Goal: Task Accomplishment & Management: Manage account settings

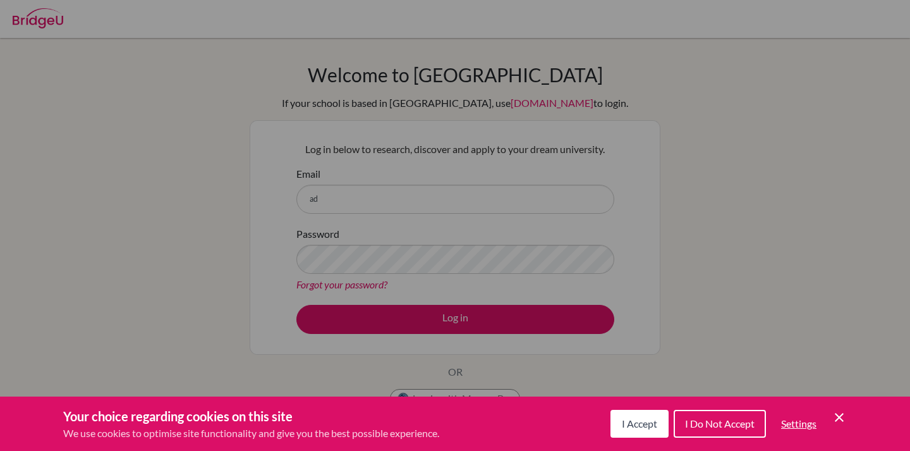
click at [843, 422] on icon "Cookie Control Close Icon" at bounding box center [839, 417] width 15 height 15
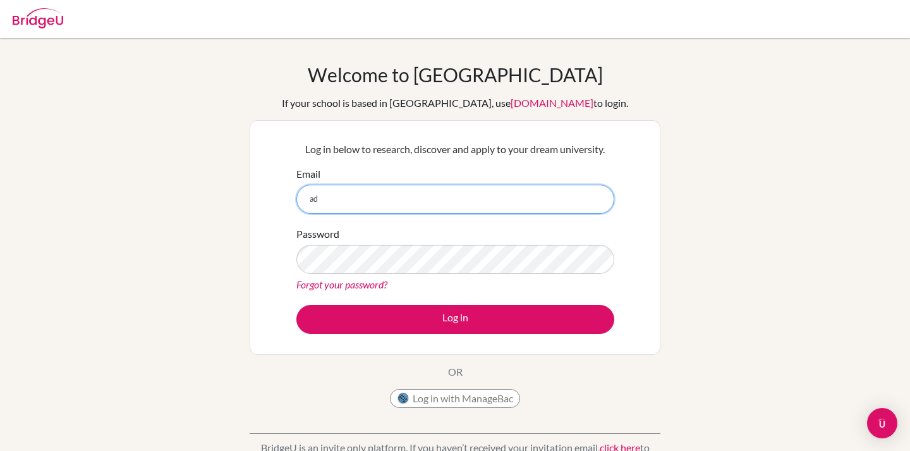
click at [381, 193] on input "ad" at bounding box center [456, 199] width 318 height 29
type input "aditya.saini@aischool.net"
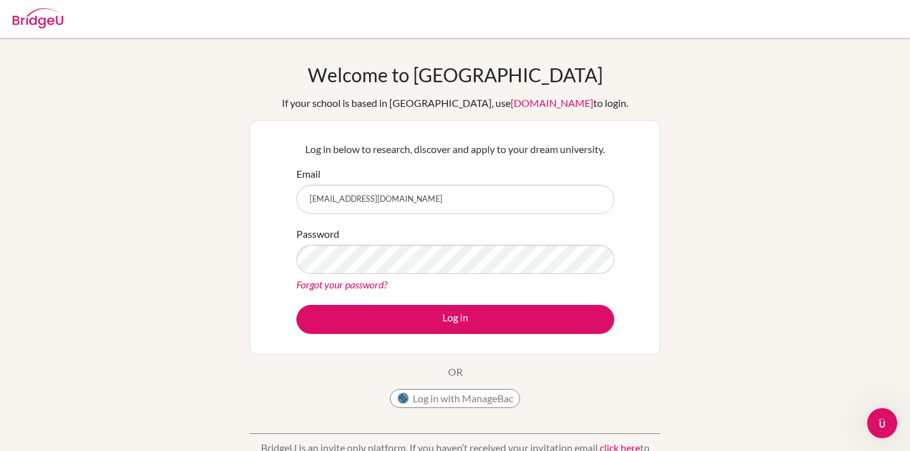
click at [360, 277] on div "Forgot your password?" at bounding box center [456, 284] width 318 height 15
click at [355, 282] on link "Forgot your password?" at bounding box center [342, 284] width 91 height 12
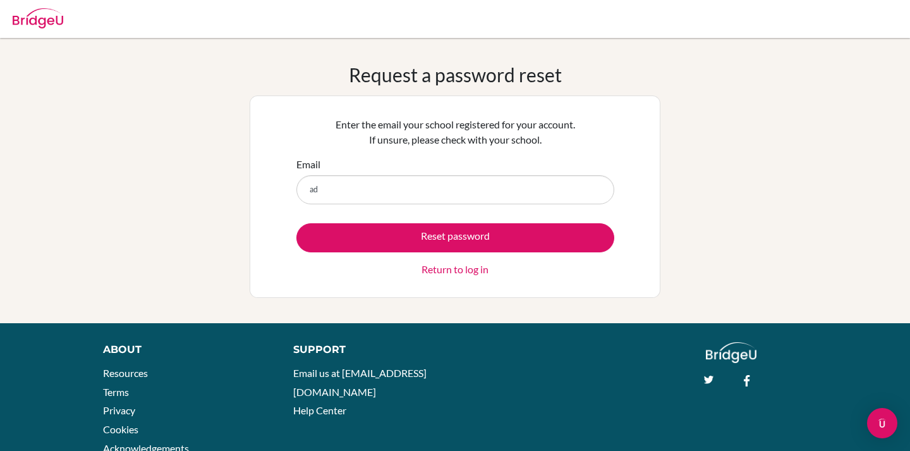
type input "aditya.saini@aischool.net"
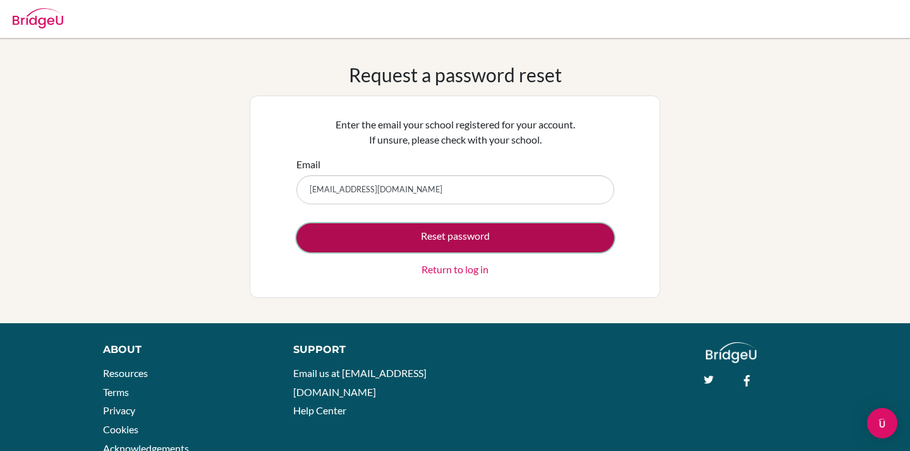
click at [413, 233] on button "Reset password" at bounding box center [456, 237] width 318 height 29
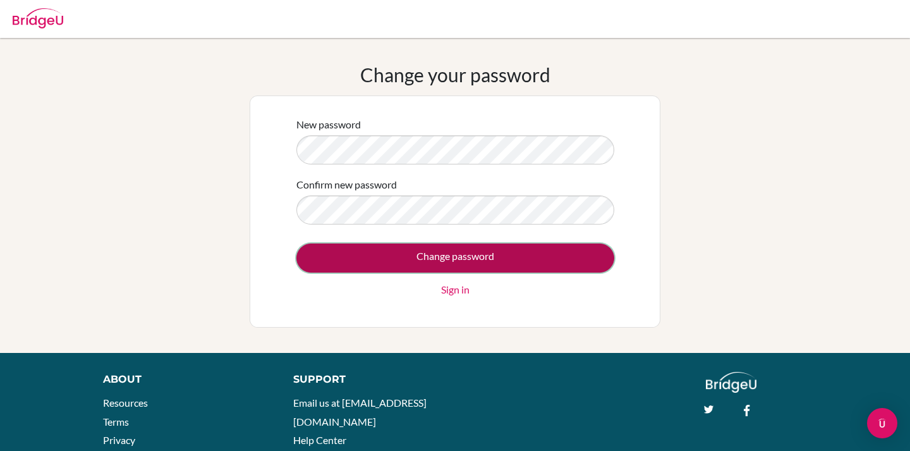
click at [401, 251] on input "Change password" at bounding box center [456, 257] width 318 height 29
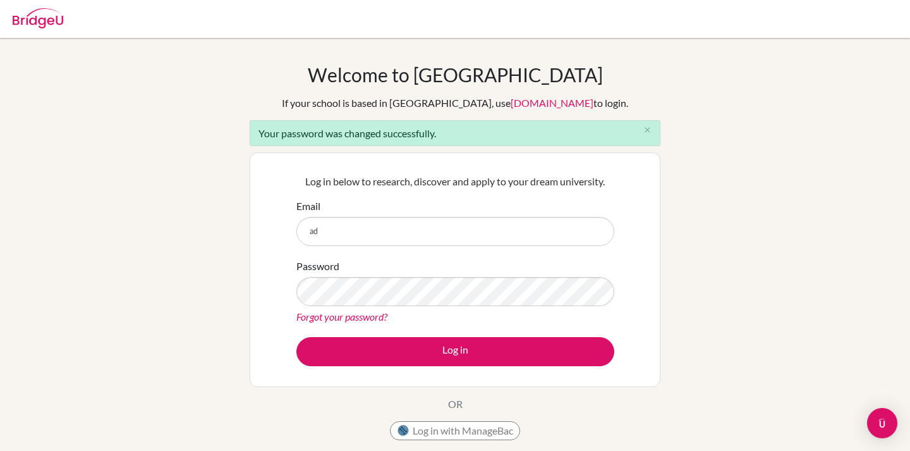
type input "[EMAIL_ADDRESS][DOMAIN_NAME]"
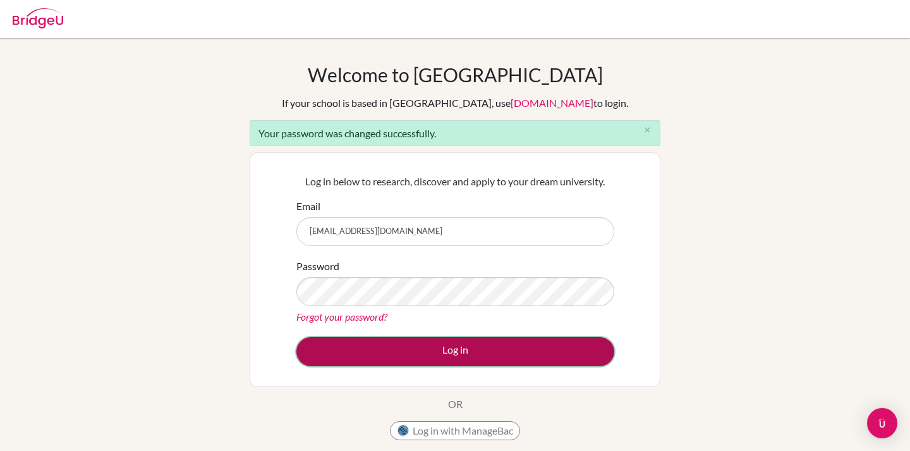
click at [376, 363] on button "Log in" at bounding box center [456, 351] width 318 height 29
